Goal: Information Seeking & Learning: Find specific fact

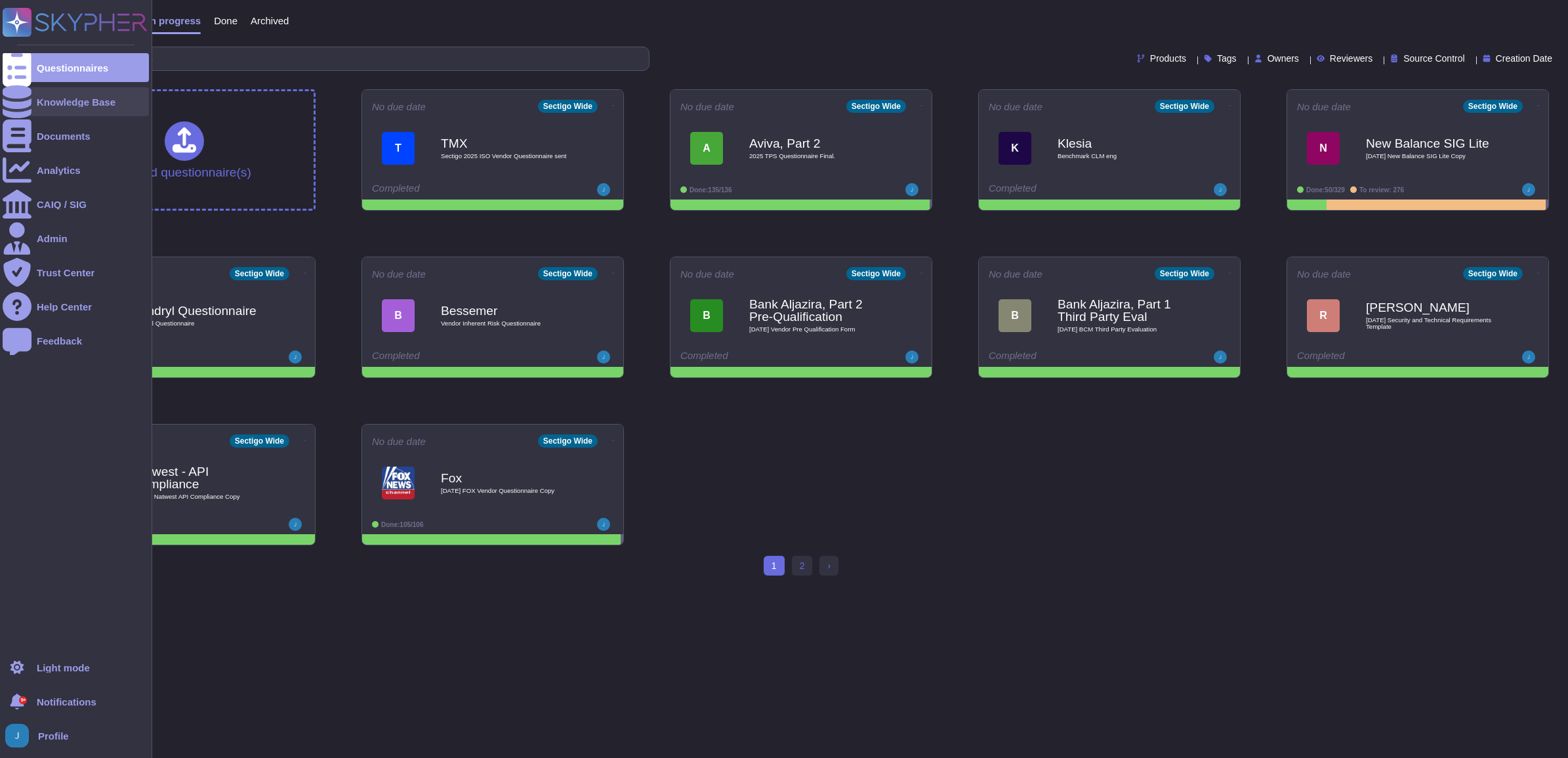
click at [66, 99] on div "Knowledge Base" at bounding box center [75, 102] width 79 height 10
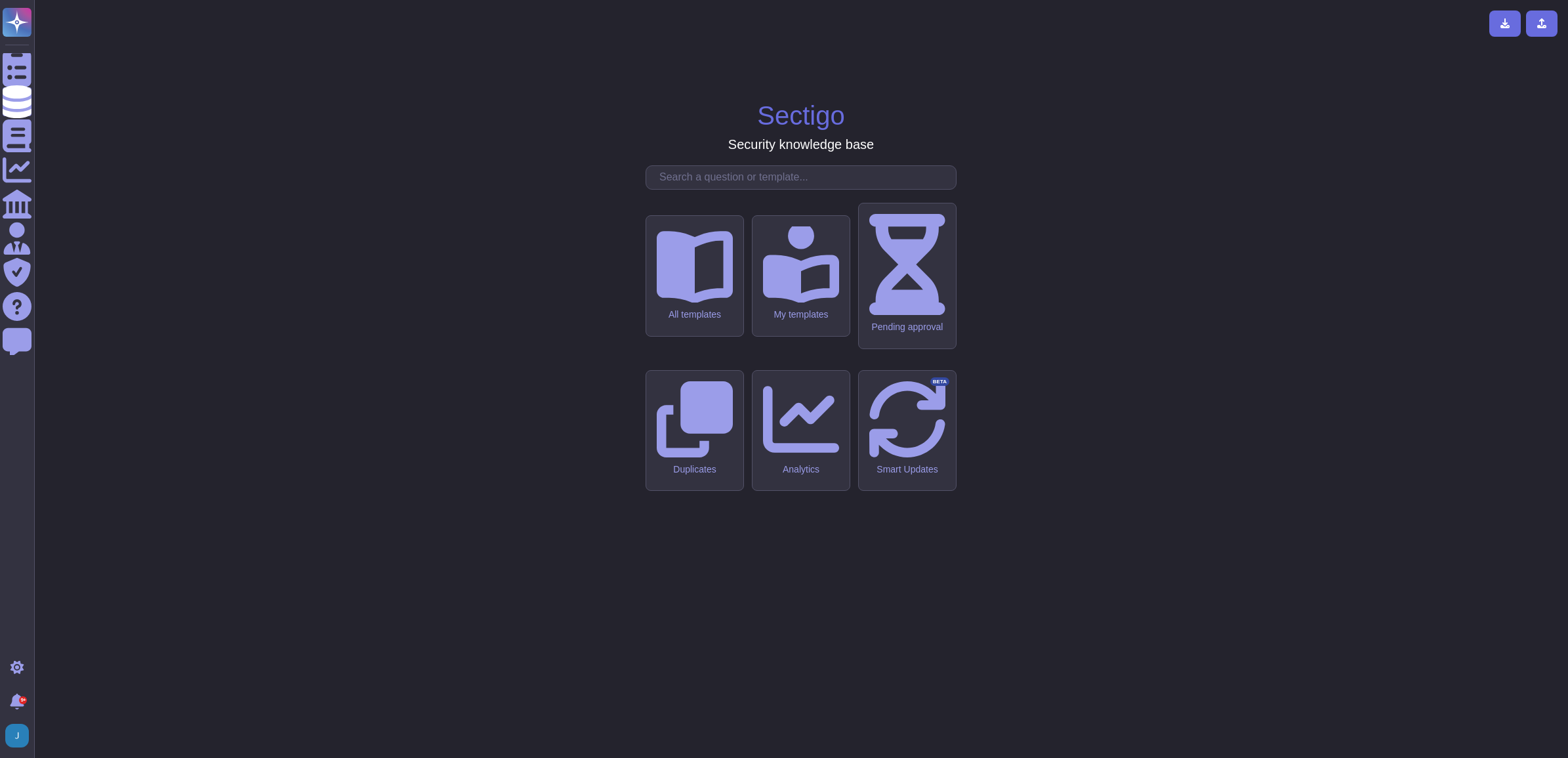
click at [676, 290] on div "Sectigo Security knowledge base All templates My templates Pending approval Dup…" at bounding box center [801, 379] width 1513 height 737
click at [688, 189] on input "text" at bounding box center [804, 178] width 303 height 23
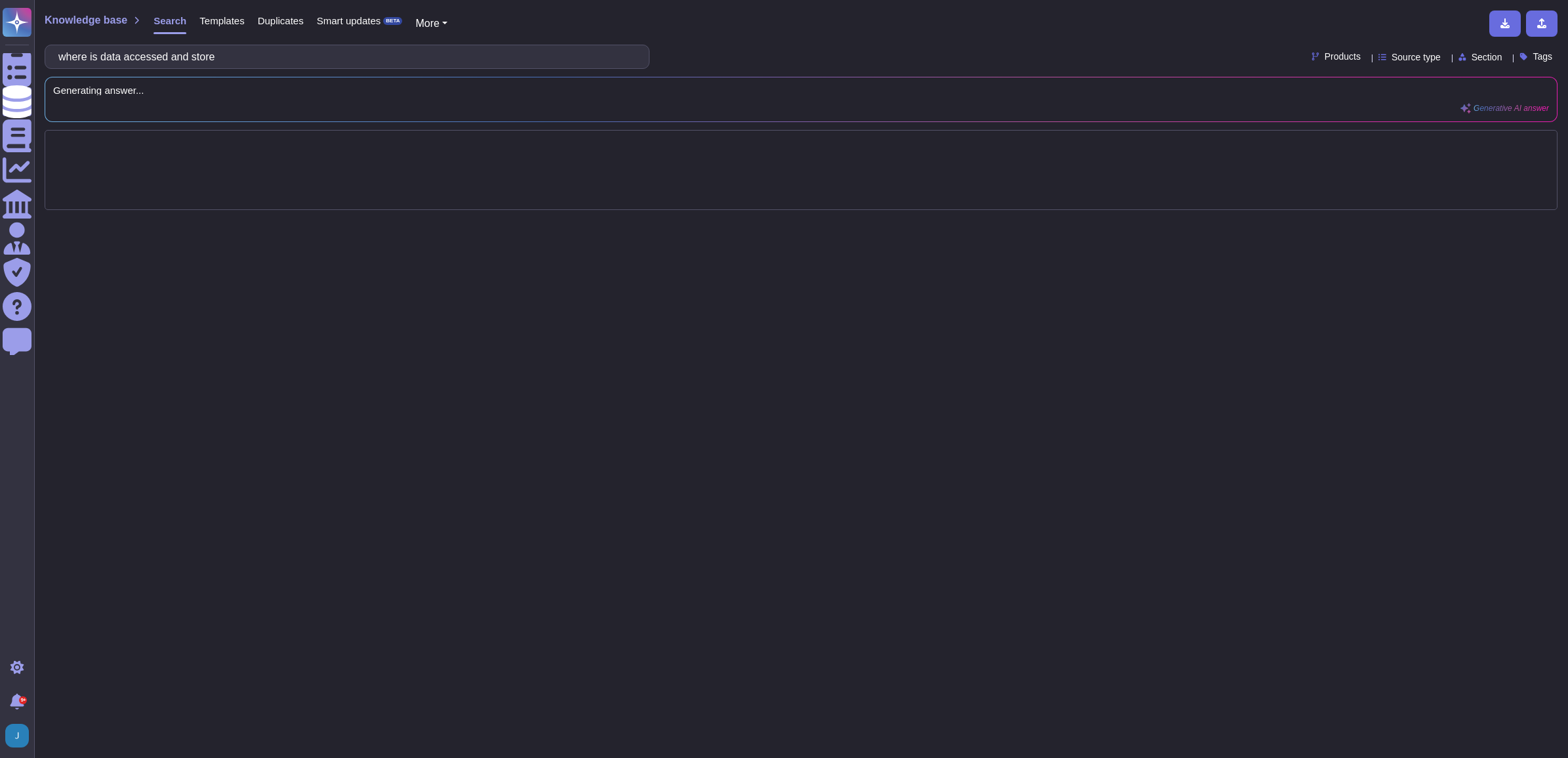
type input "where is data accessed and stored"
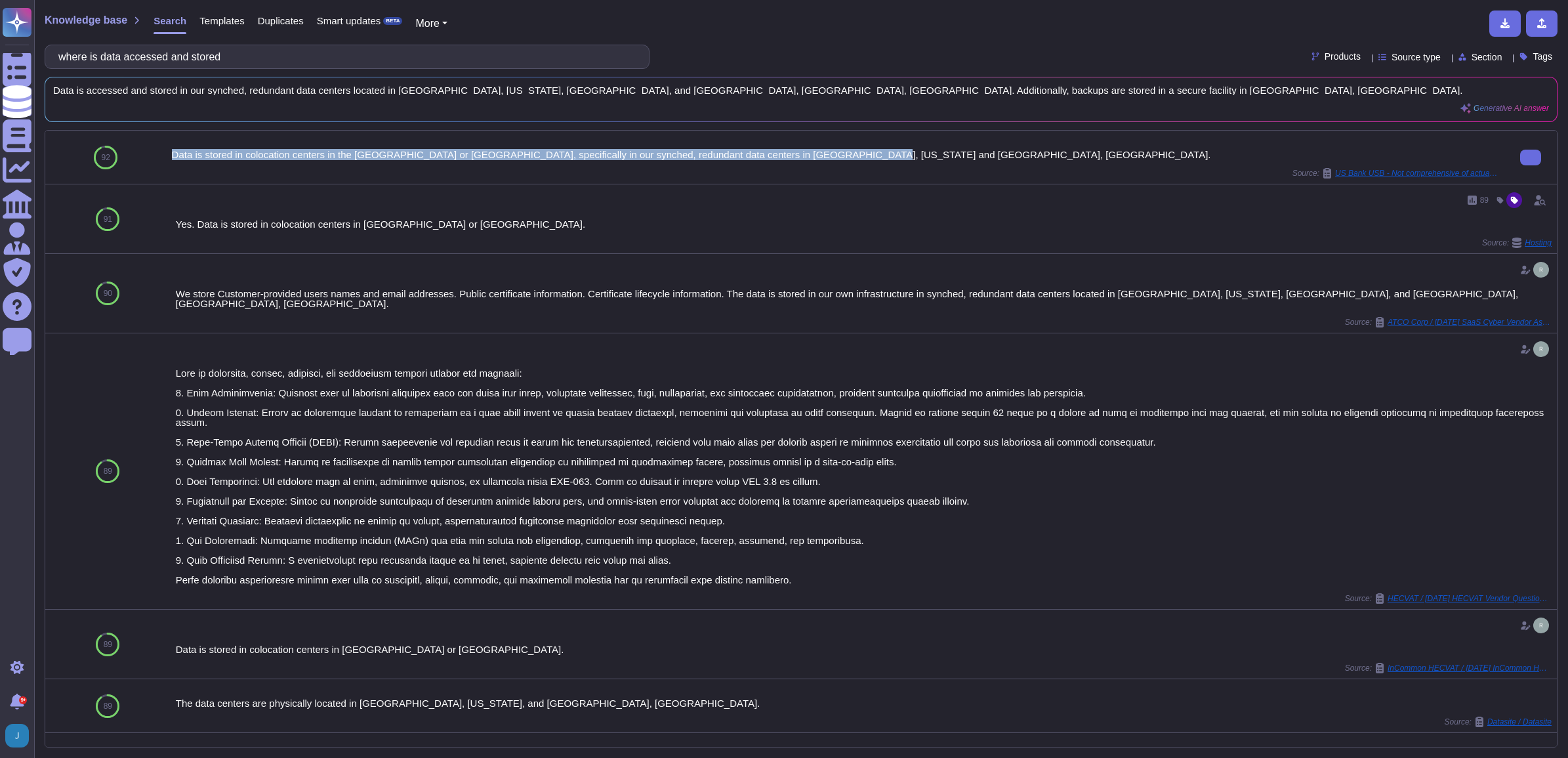
drag, startPoint x: 865, startPoint y: 157, endPoint x: 169, endPoint y: 157, distance: 696.0
click at [169, 157] on div "Data is stored in colocation centers in the [GEOGRAPHIC_DATA] or [GEOGRAPHIC_DA…" at bounding box center [836, 157] width 1337 height 53
copy div "Data is stored in colocation centers in the [GEOGRAPHIC_DATA] or [GEOGRAPHIC_DA…"
